Goal: Task Accomplishment & Management: Manage account settings

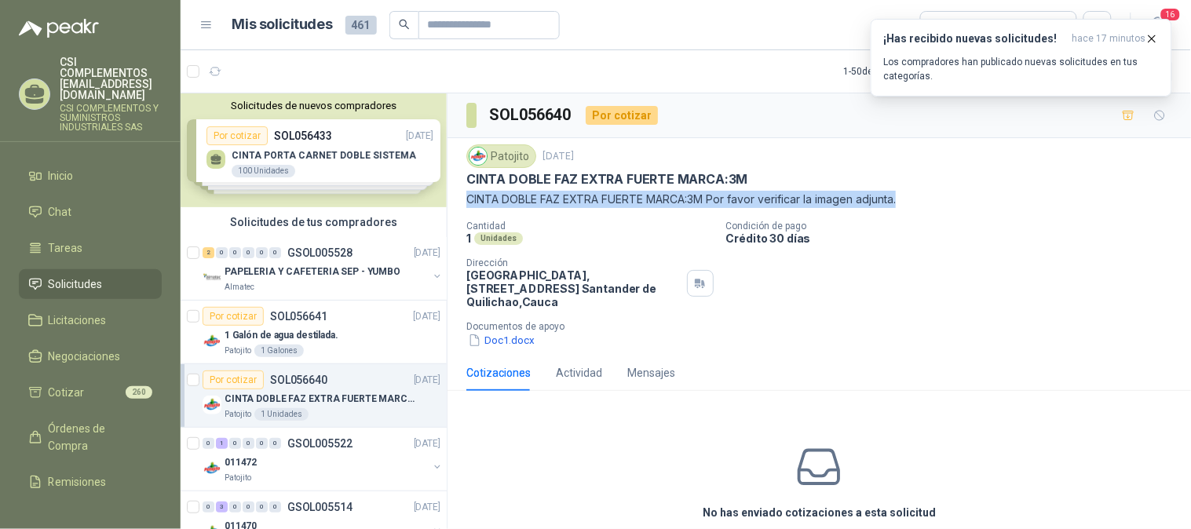
click at [90, 276] on span "Solicitudes" at bounding box center [76, 284] width 54 height 17
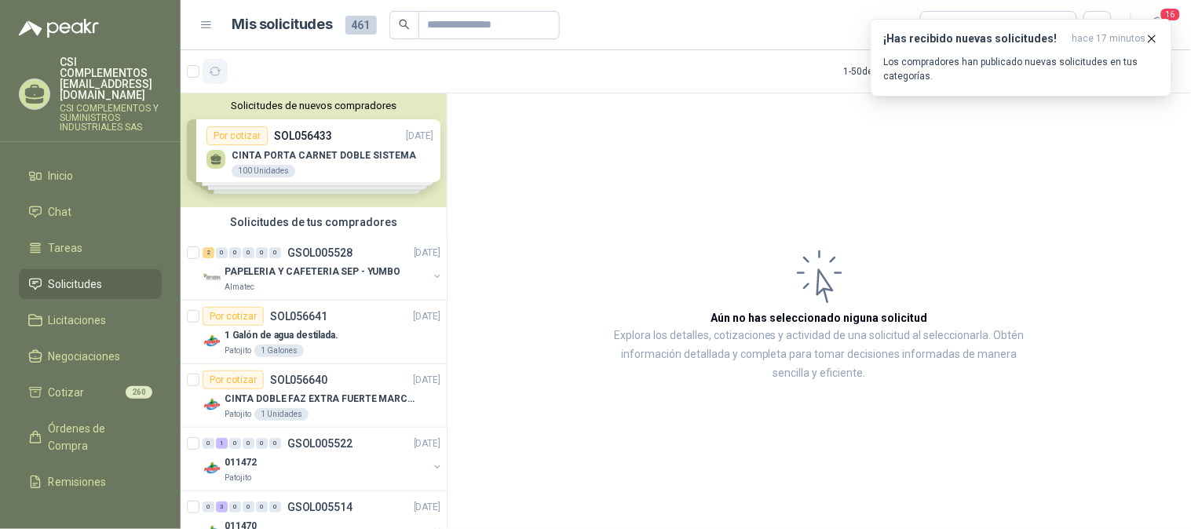
click at [221, 65] on icon "button" at bounding box center [215, 71] width 13 height 13
click at [185, 82] on article "1 - 50 de 302 Asignado a mi No Leídos" at bounding box center [686, 71] width 1011 height 42
click at [196, 79] on div at bounding box center [207, 71] width 41 height 25
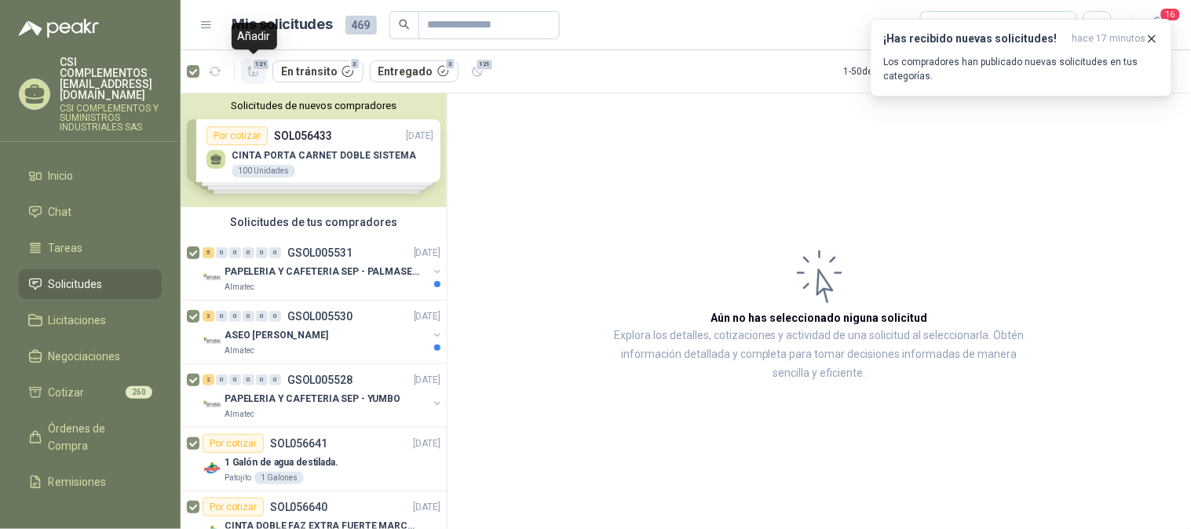
click at [262, 73] on button "121" at bounding box center [253, 71] width 25 height 25
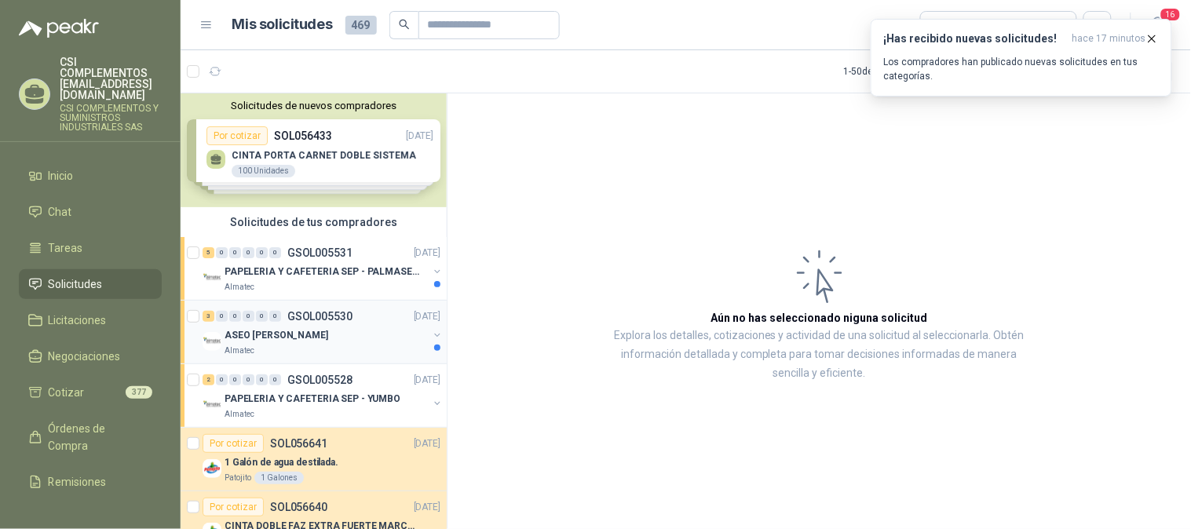
click at [309, 335] on div "ASEO [PERSON_NAME]" at bounding box center [326, 335] width 203 height 19
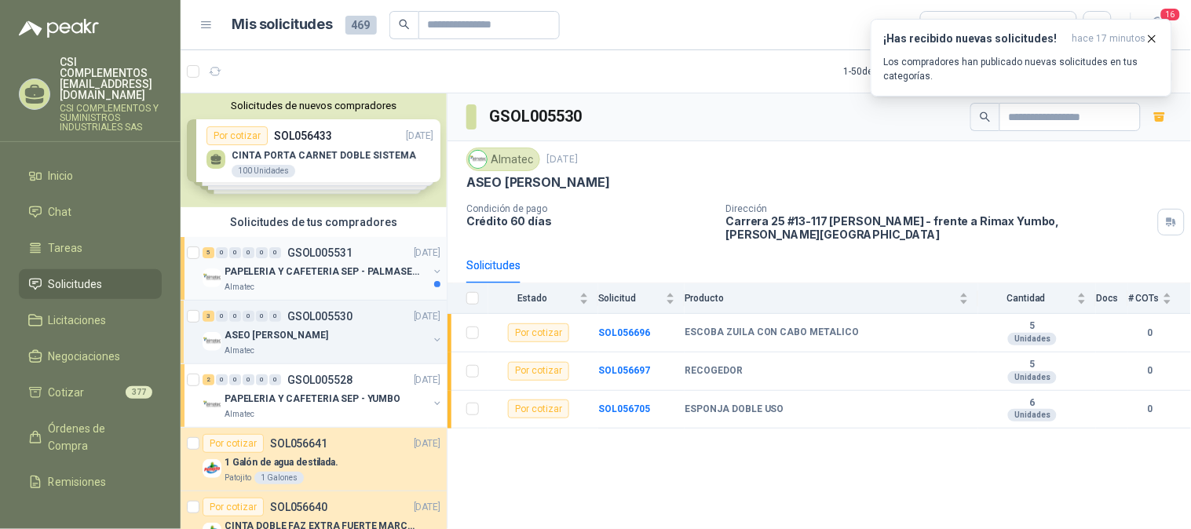
click at [370, 268] on p "PAPELERIA Y CAFETERIA SEP - PALMASECA" at bounding box center [323, 272] width 196 height 15
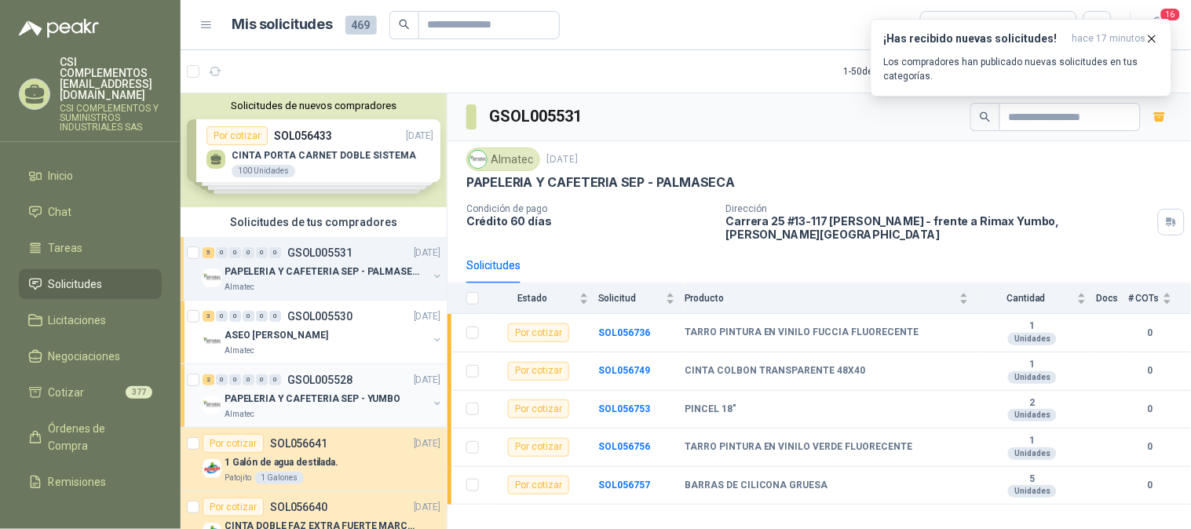
click at [316, 386] on div "2 0 0 0 0 0 GSOL005528 [DATE]" at bounding box center [323, 380] width 241 height 19
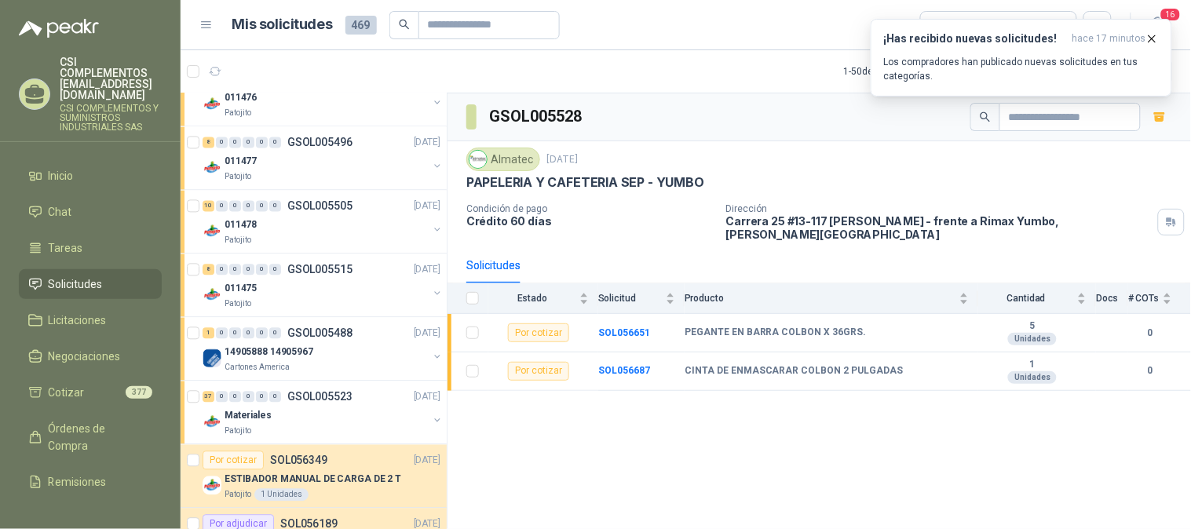
scroll to position [1047, 0]
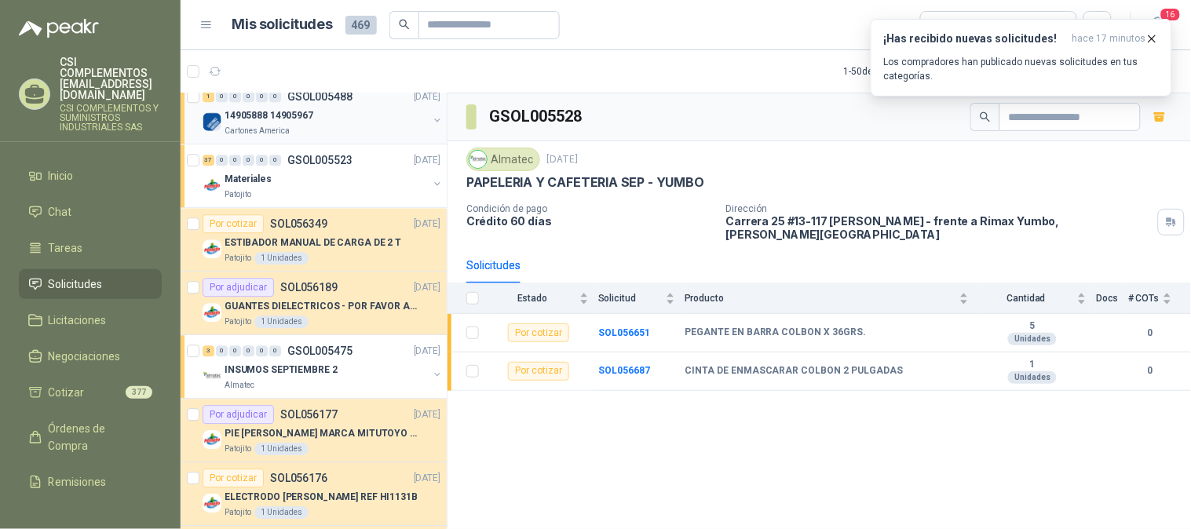
click at [308, 126] on div "Cartones America" at bounding box center [326, 131] width 203 height 13
